Goal: Task Accomplishment & Management: Manage account settings

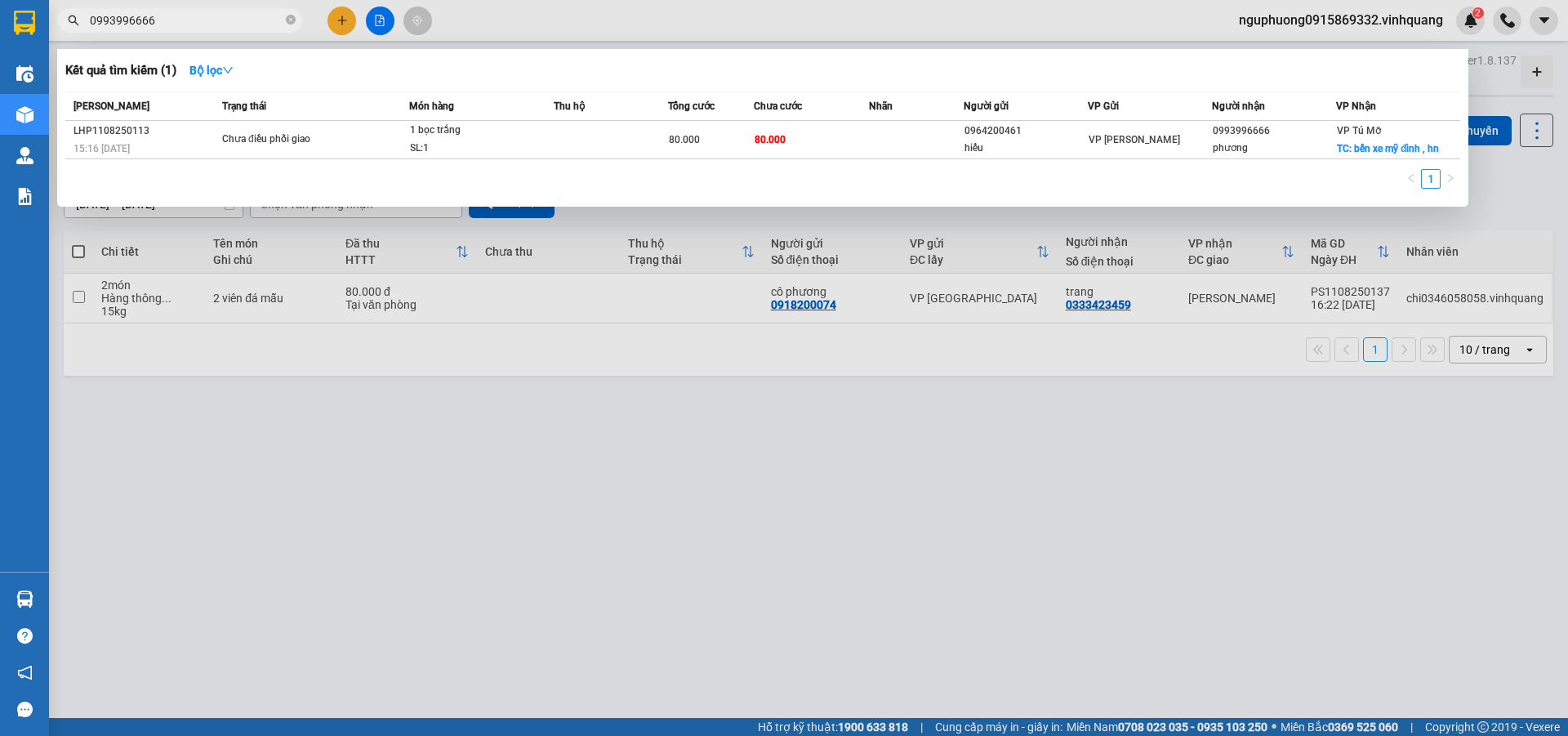
click at [290, 21] on icon "close-circle" at bounding box center [290, 19] width 10 height 10
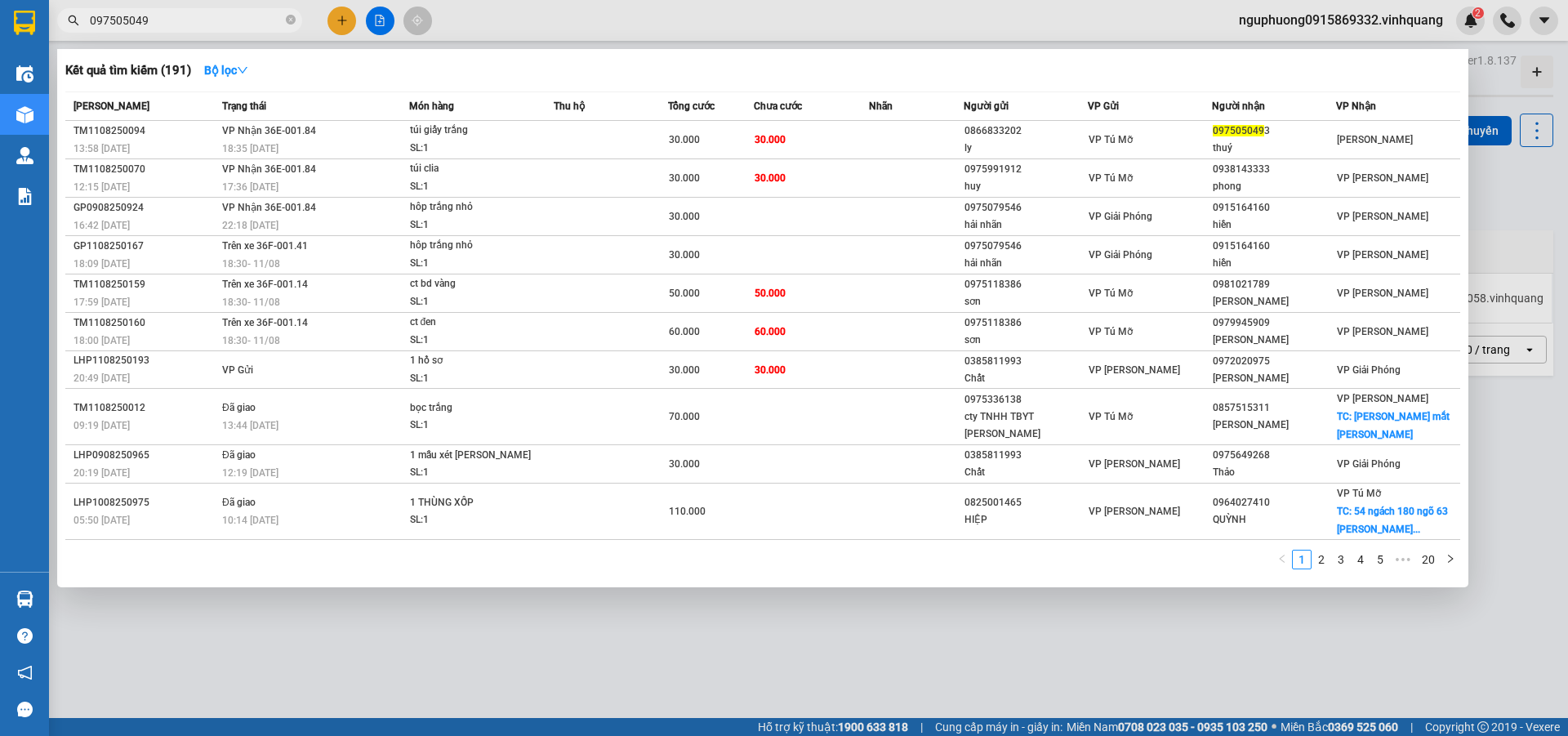
type input "0975050493"
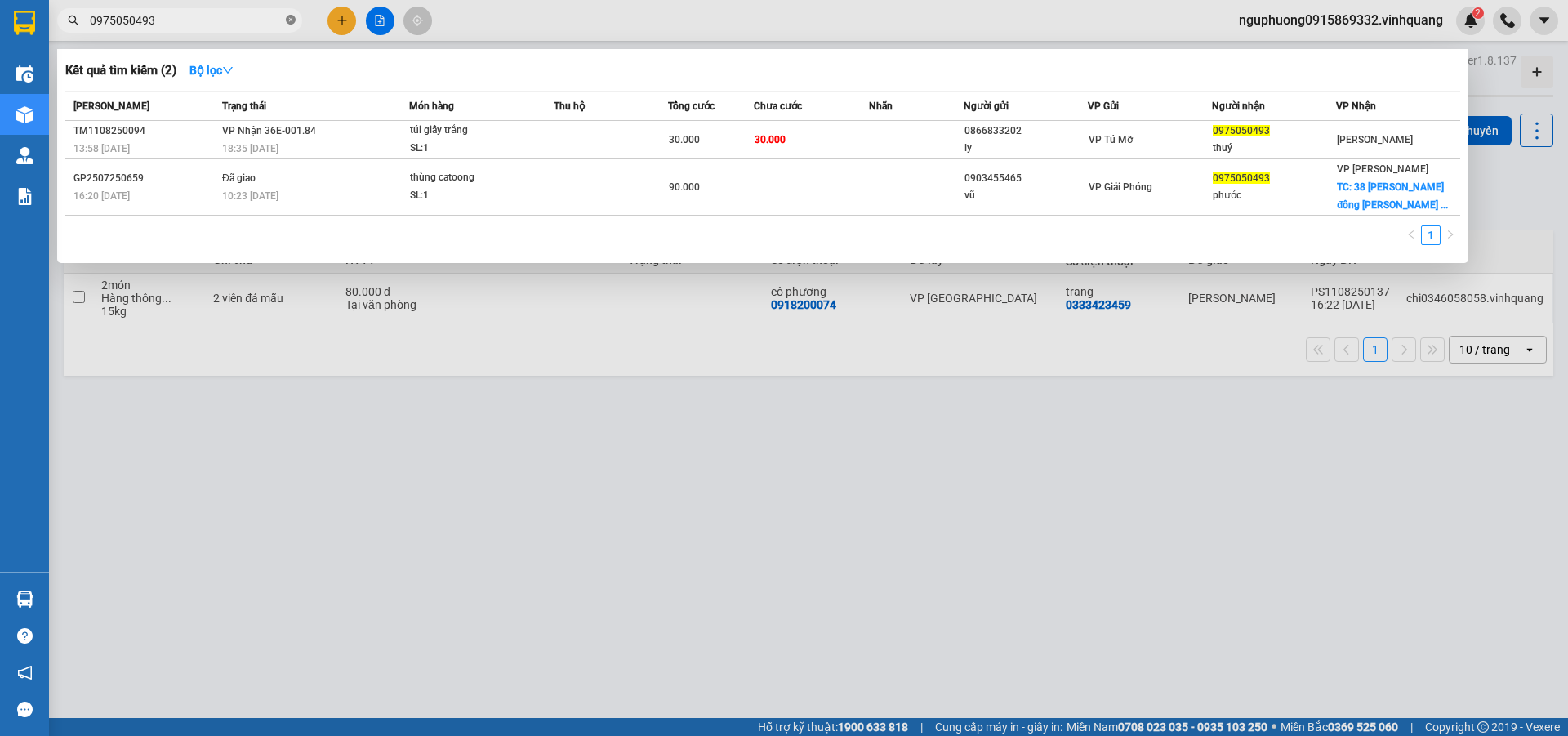
click at [289, 17] on icon "close-circle" at bounding box center [290, 19] width 10 height 10
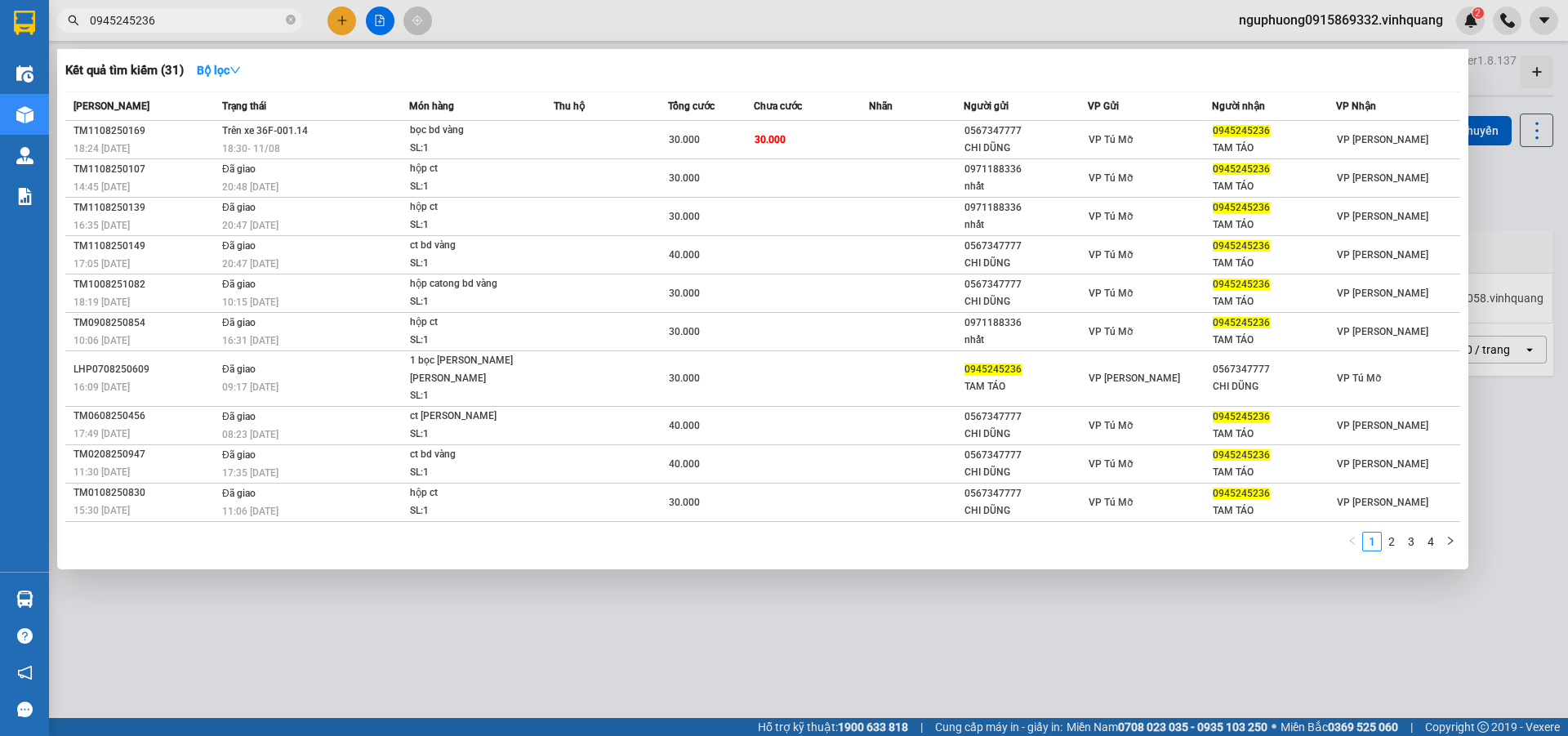
type input "0945245236"
click at [1354, 12] on div at bounding box center [784, 368] width 1568 height 736
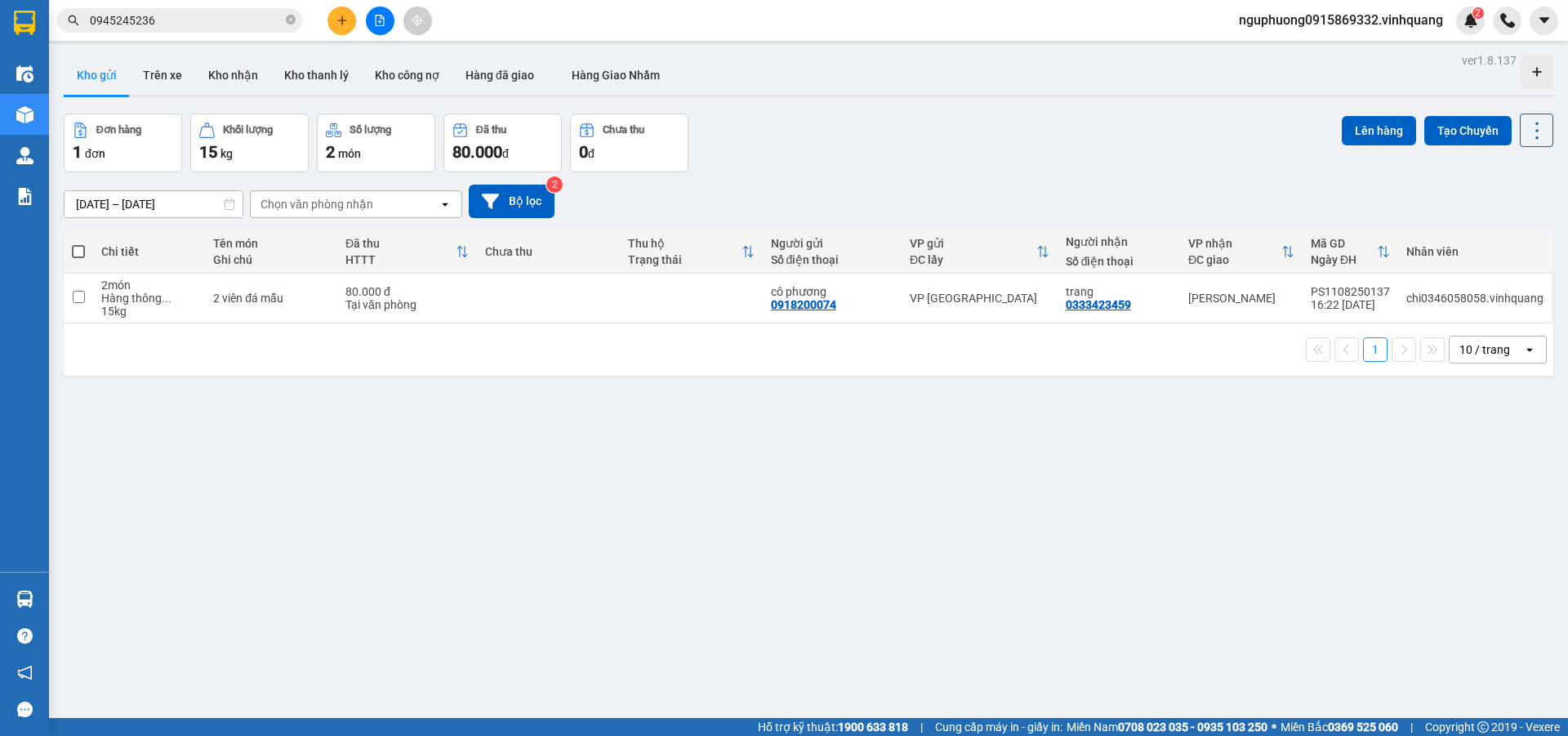
click at [1343, 19] on span "nguphuong0915869332.vinhquang" at bounding box center [1341, 19] width 231 height 20
click at [1271, 52] on span "Đăng xuất" at bounding box center [1347, 50] width 199 height 18
